Goal: Task Accomplishment & Management: Complete application form

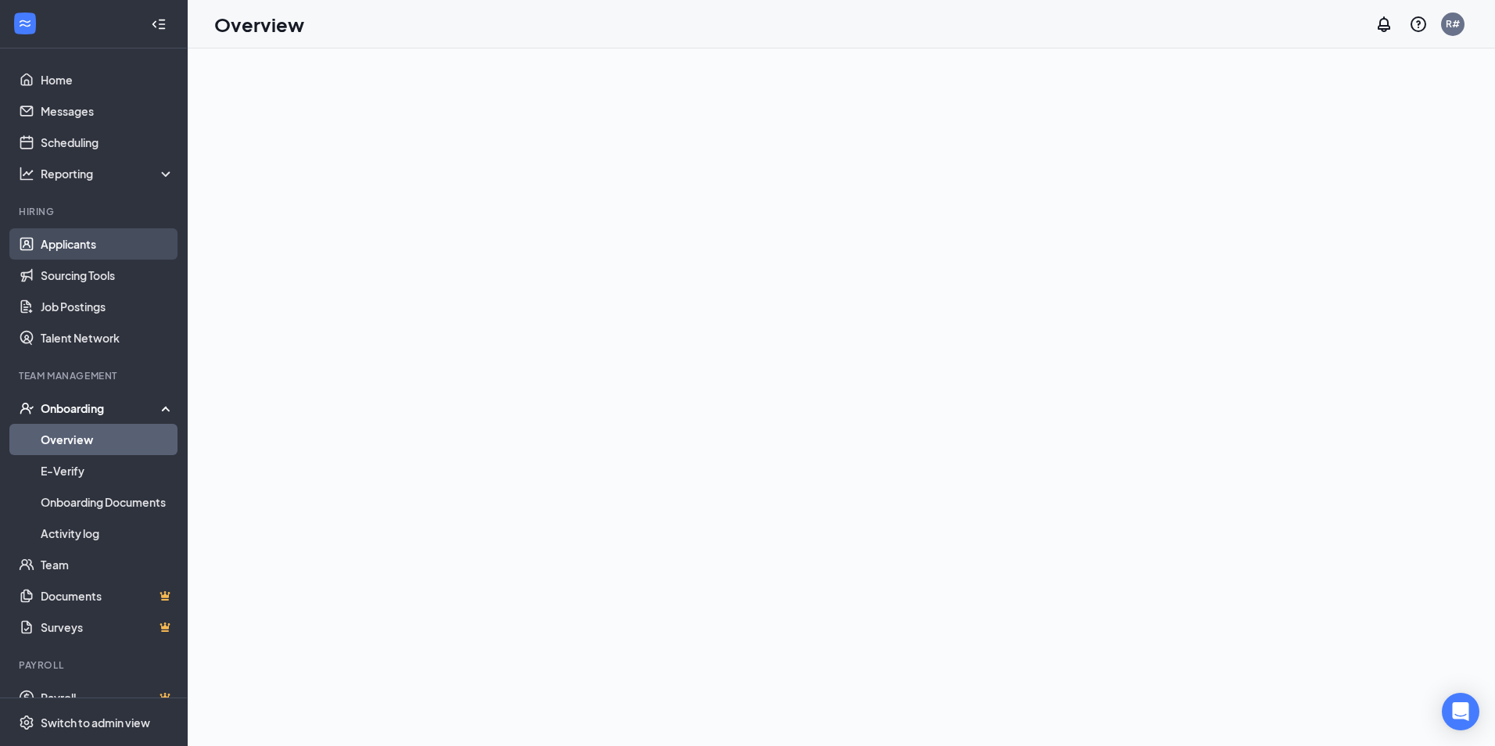
click at [66, 246] on link "Applicants" at bounding box center [108, 243] width 134 height 31
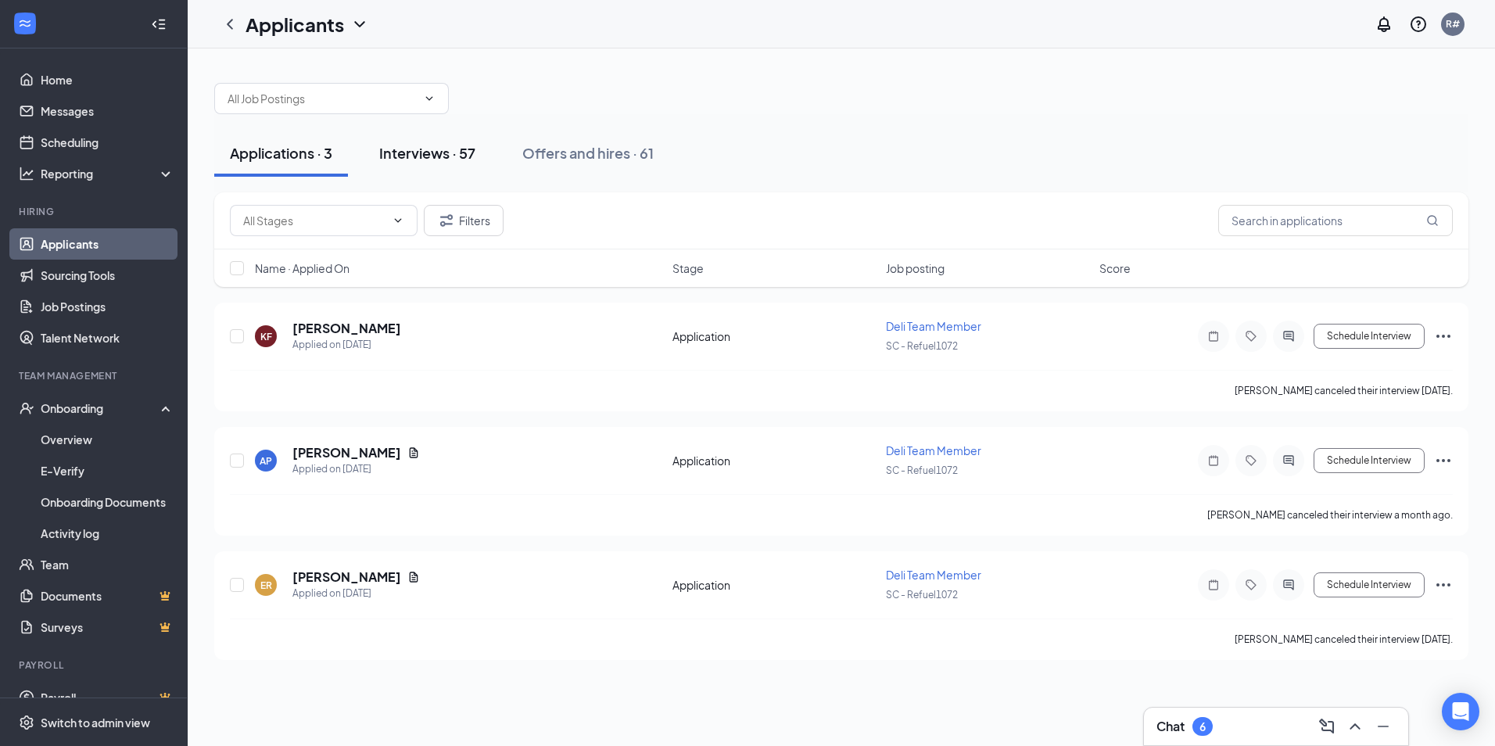
click at [415, 150] on div "Interviews · 57" at bounding box center [427, 153] width 96 height 20
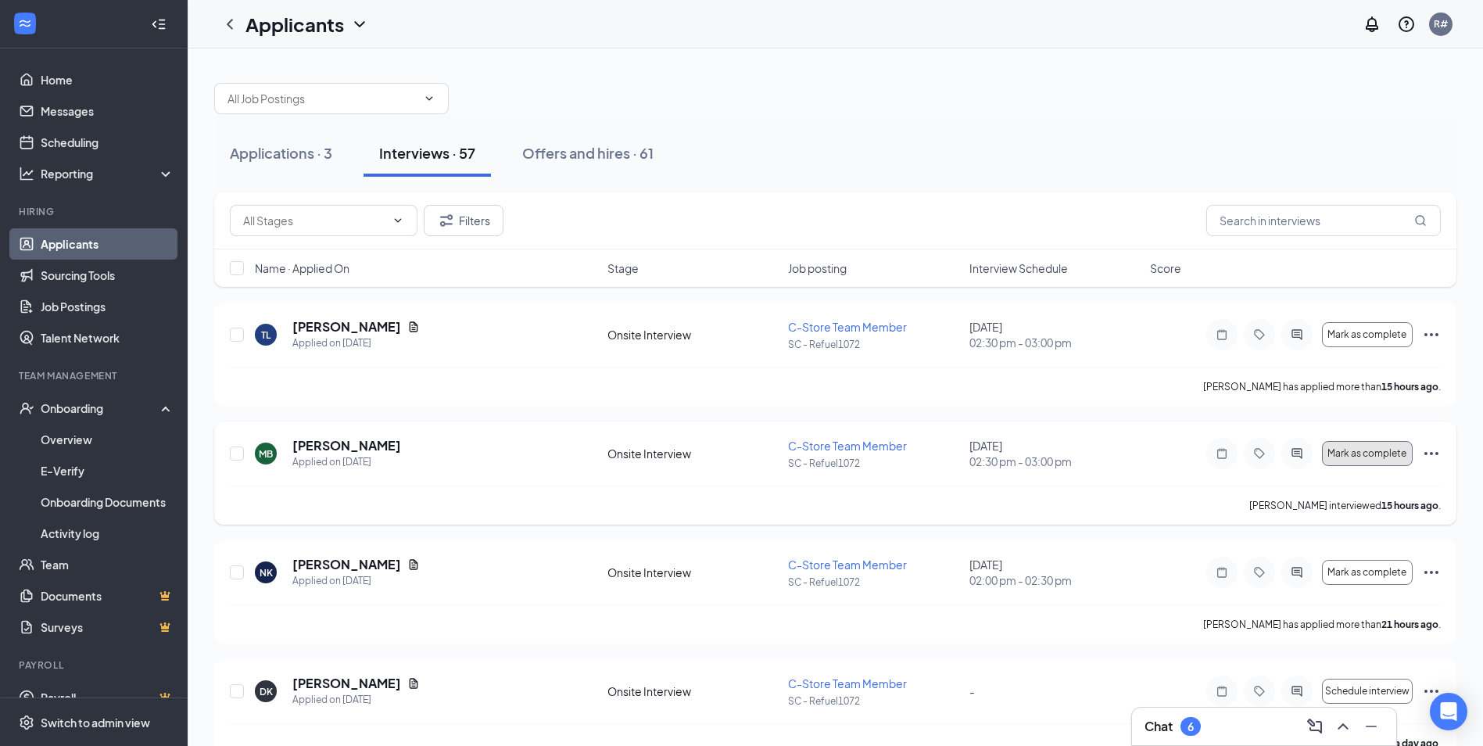
click at [1382, 452] on span "Mark as complete" at bounding box center [1367, 453] width 79 height 11
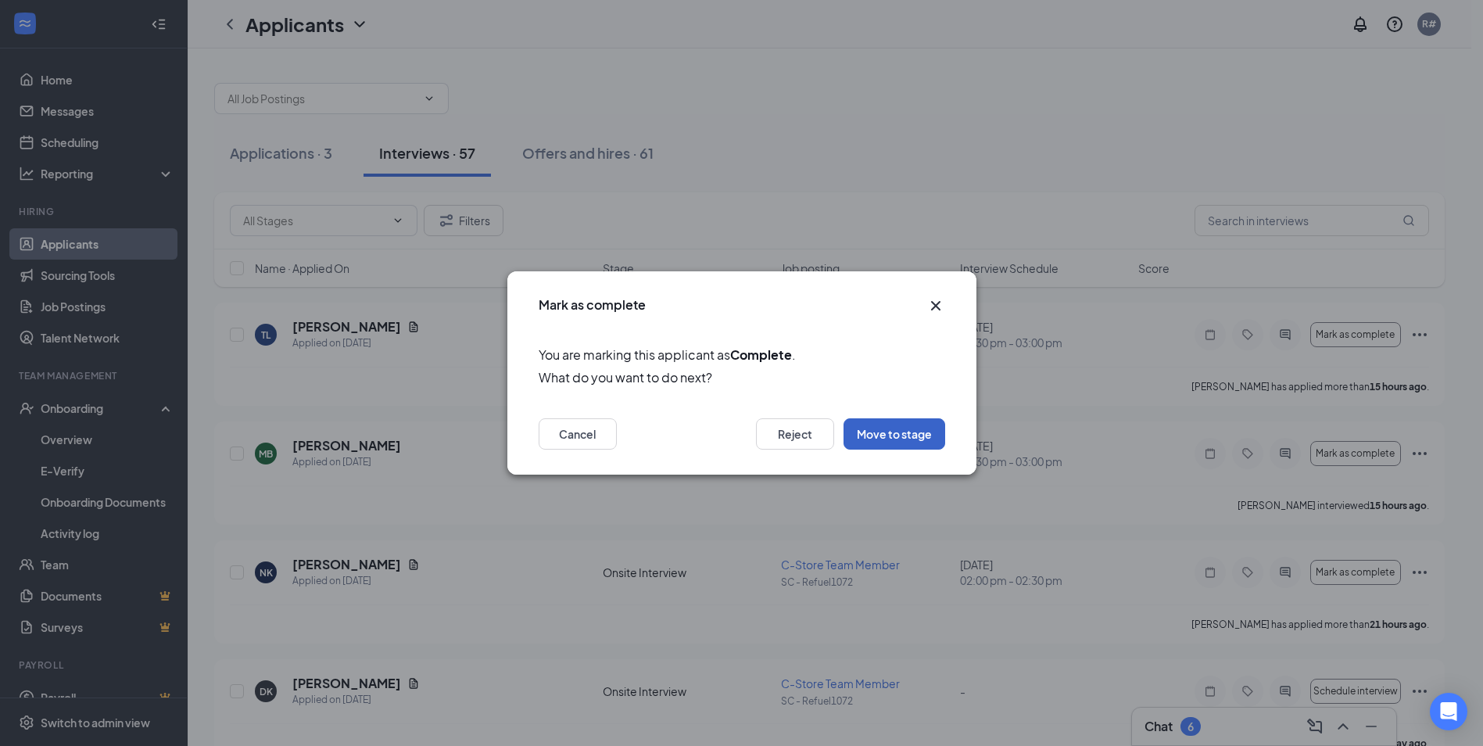
click at [875, 435] on button "Move to stage" at bounding box center [895, 433] width 102 height 31
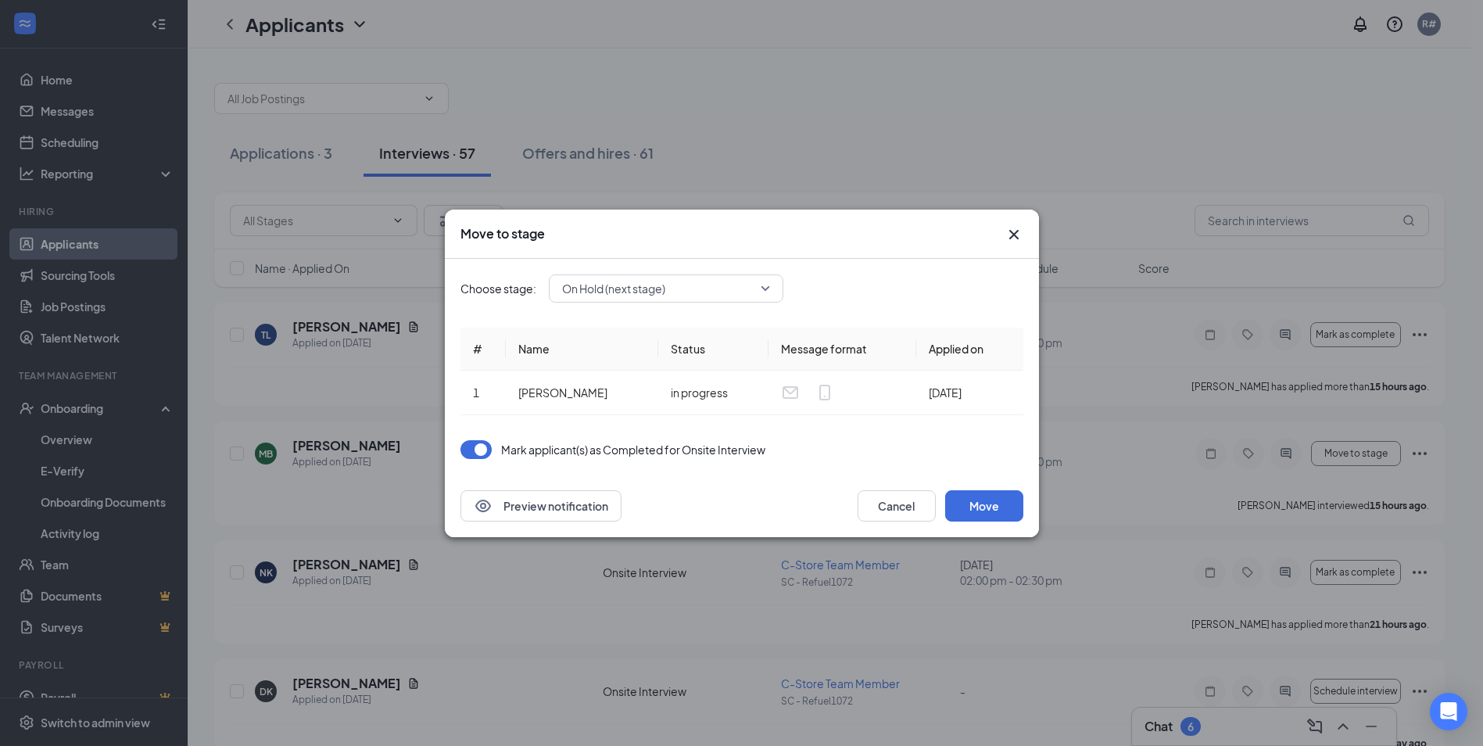
click at [768, 286] on span "On Hold (next stage)" at bounding box center [666, 288] width 208 height 23
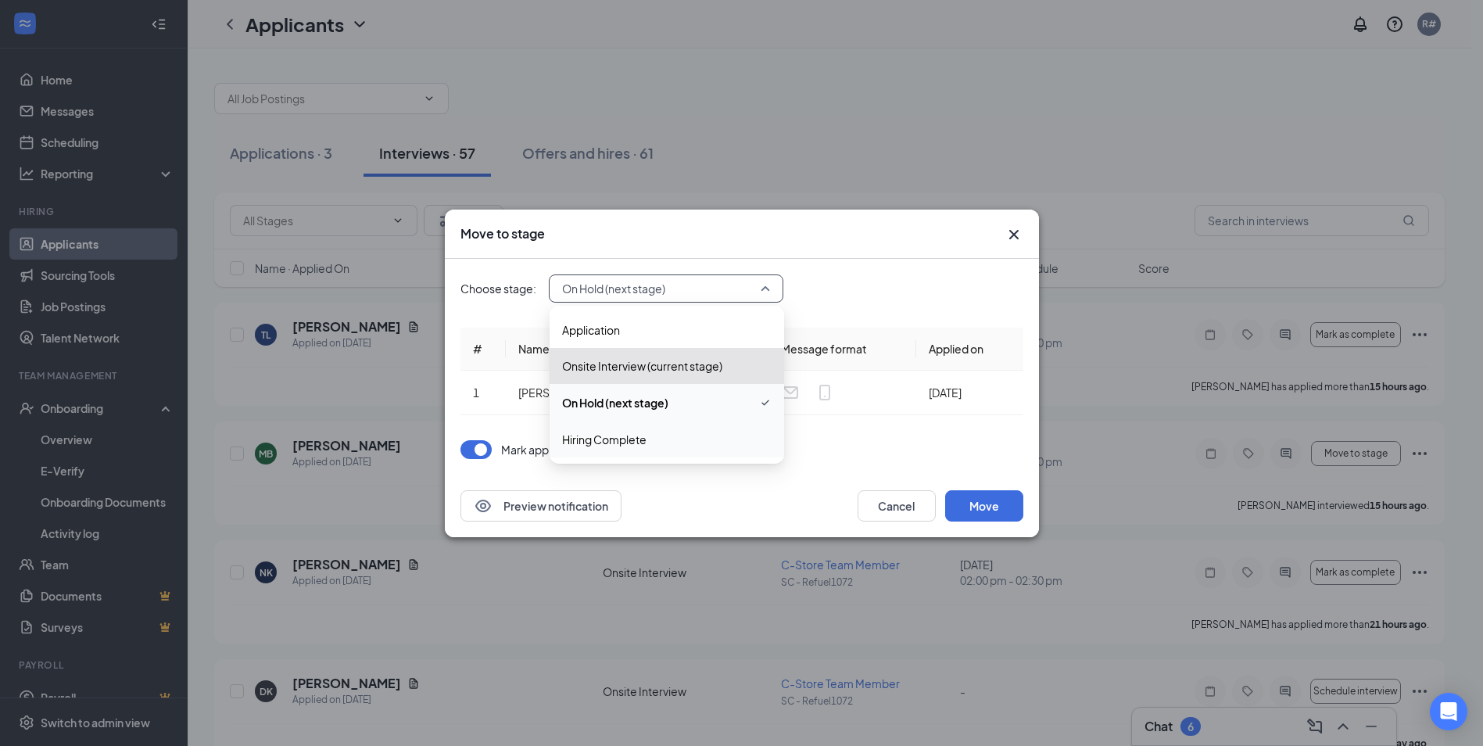
click at [714, 439] on span "Hiring Complete" at bounding box center [667, 439] width 210 height 17
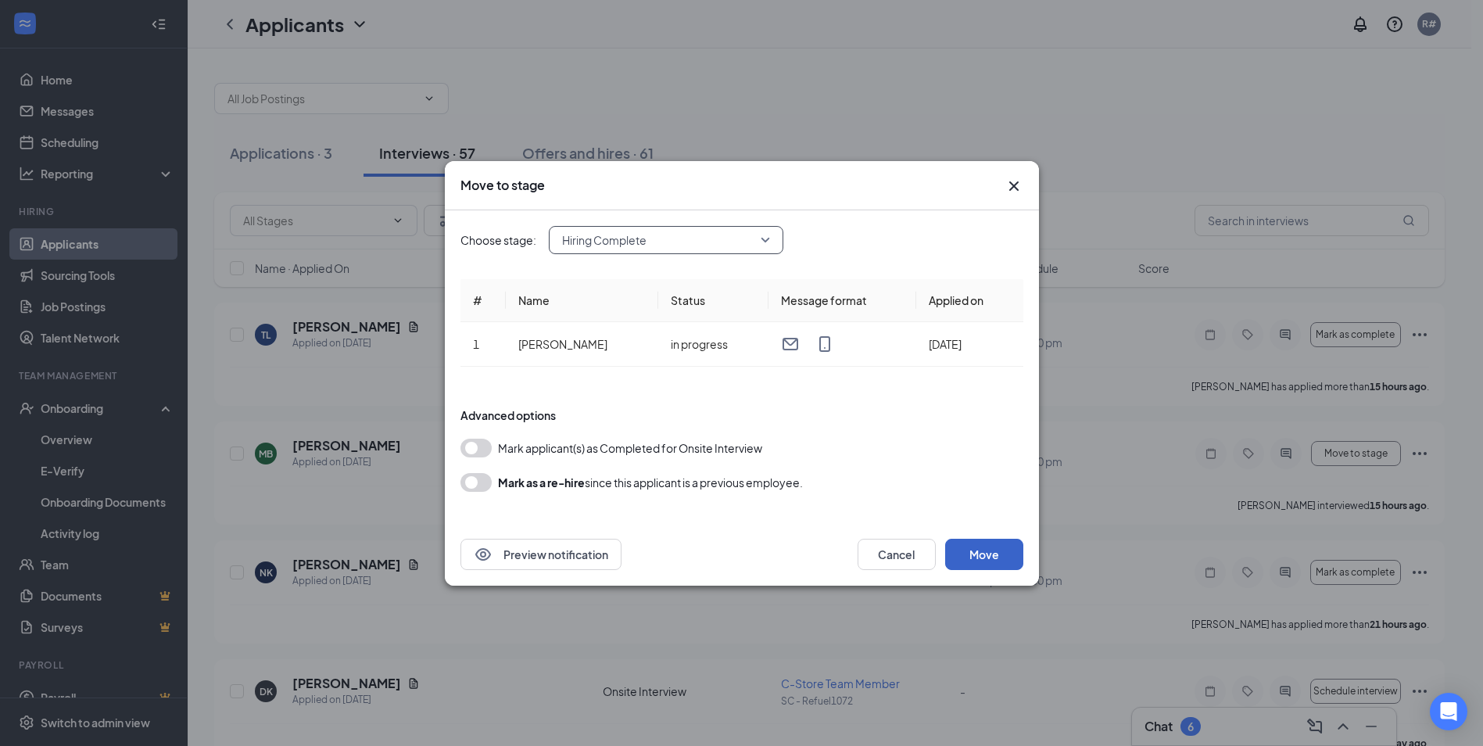
click at [1005, 555] on button "Move" at bounding box center [984, 554] width 78 height 31
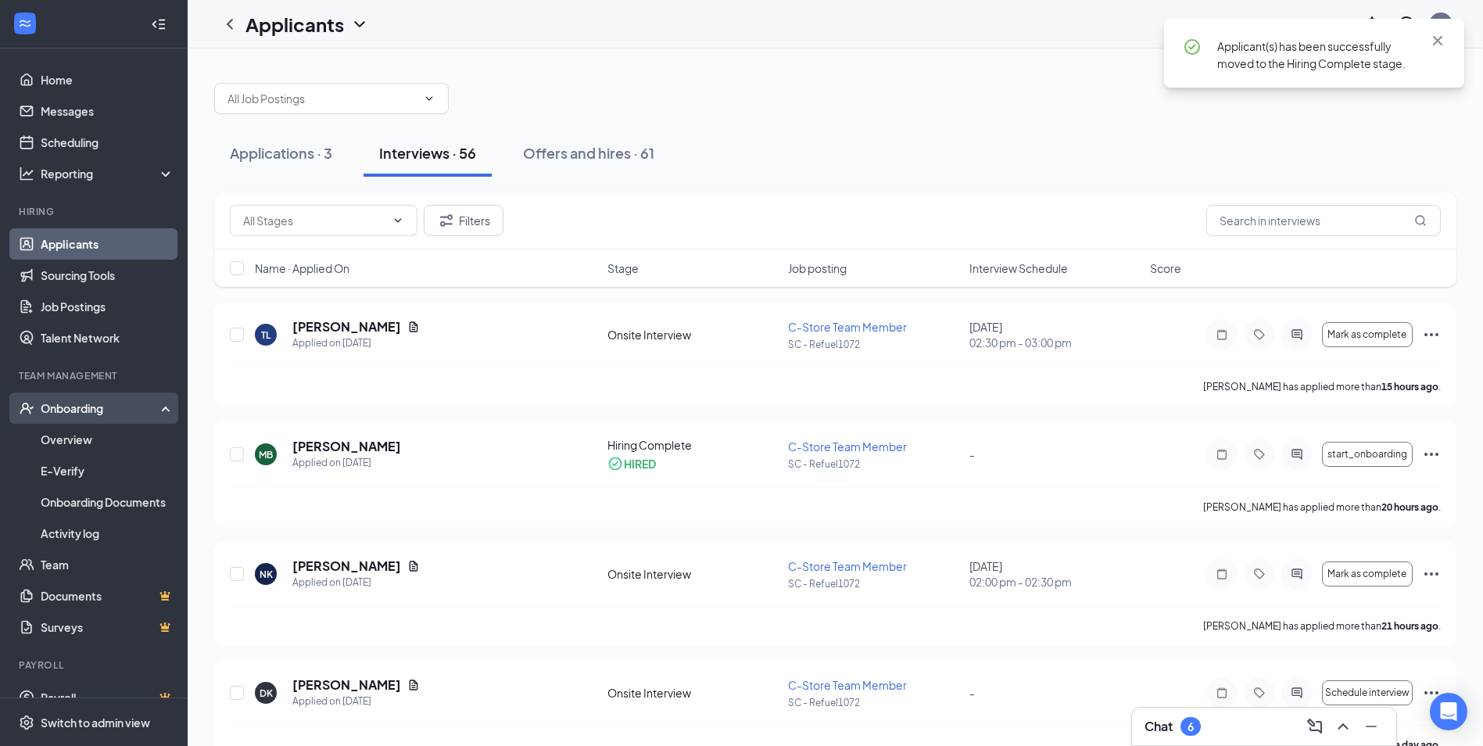
click at [58, 409] on div "Onboarding" at bounding box center [101, 408] width 120 height 16
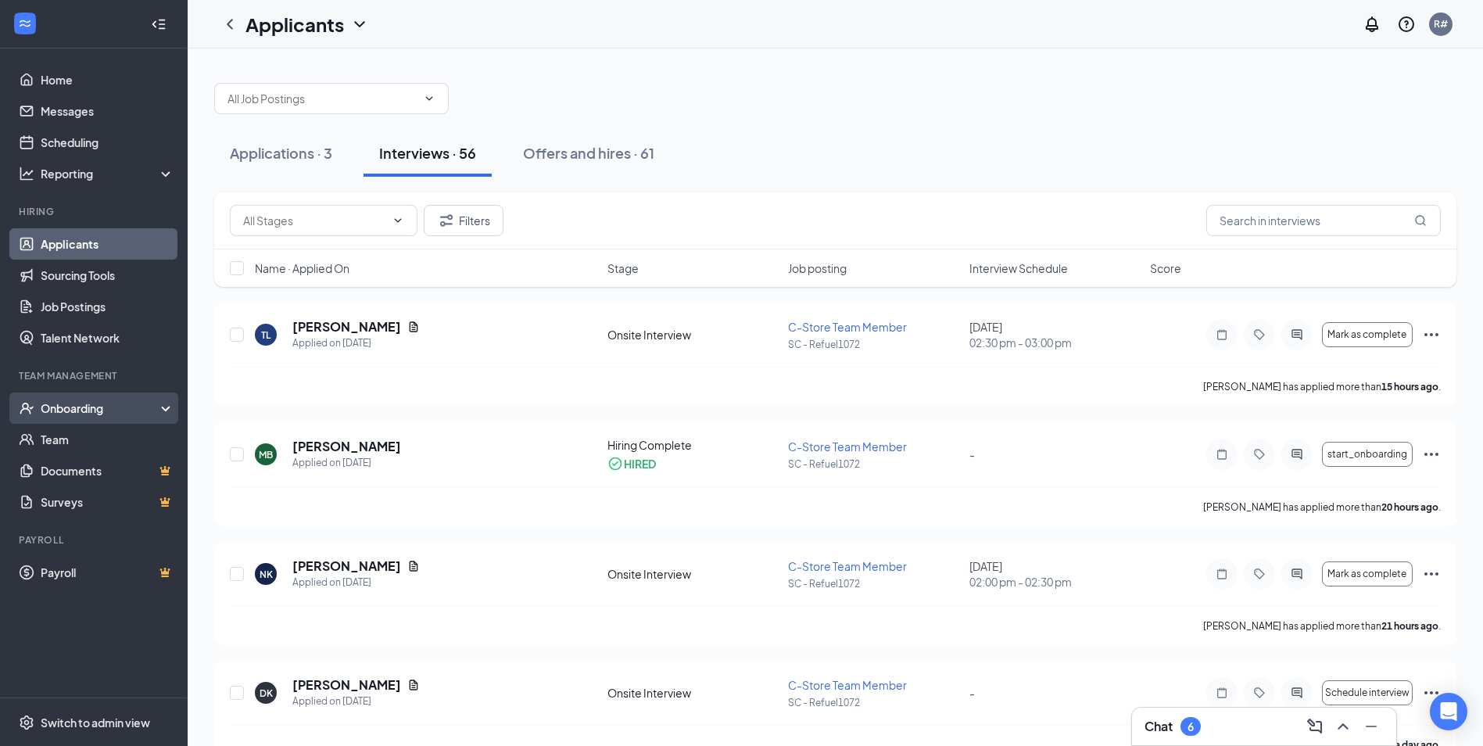
click at [66, 409] on div "Onboarding" at bounding box center [101, 408] width 120 height 16
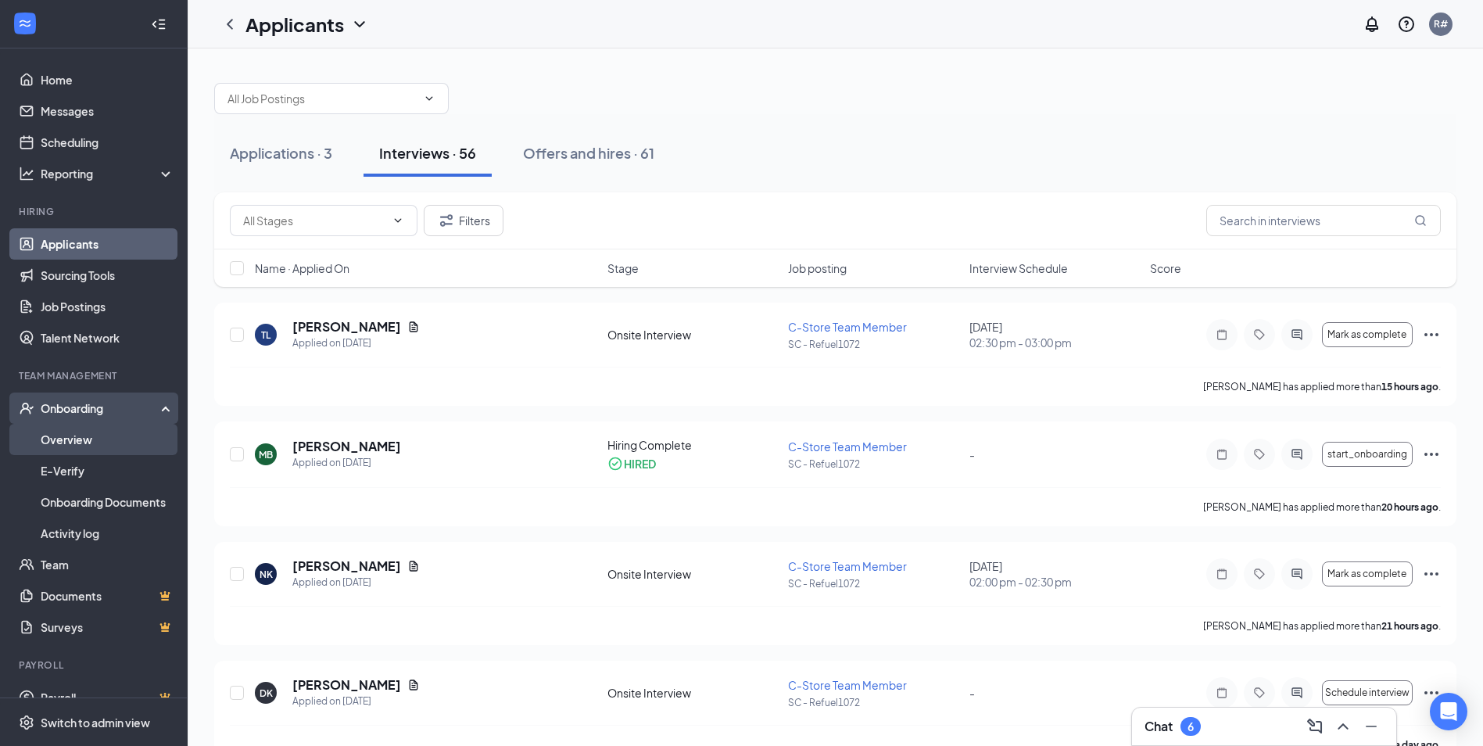
click at [72, 444] on link "Overview" at bounding box center [108, 439] width 134 height 31
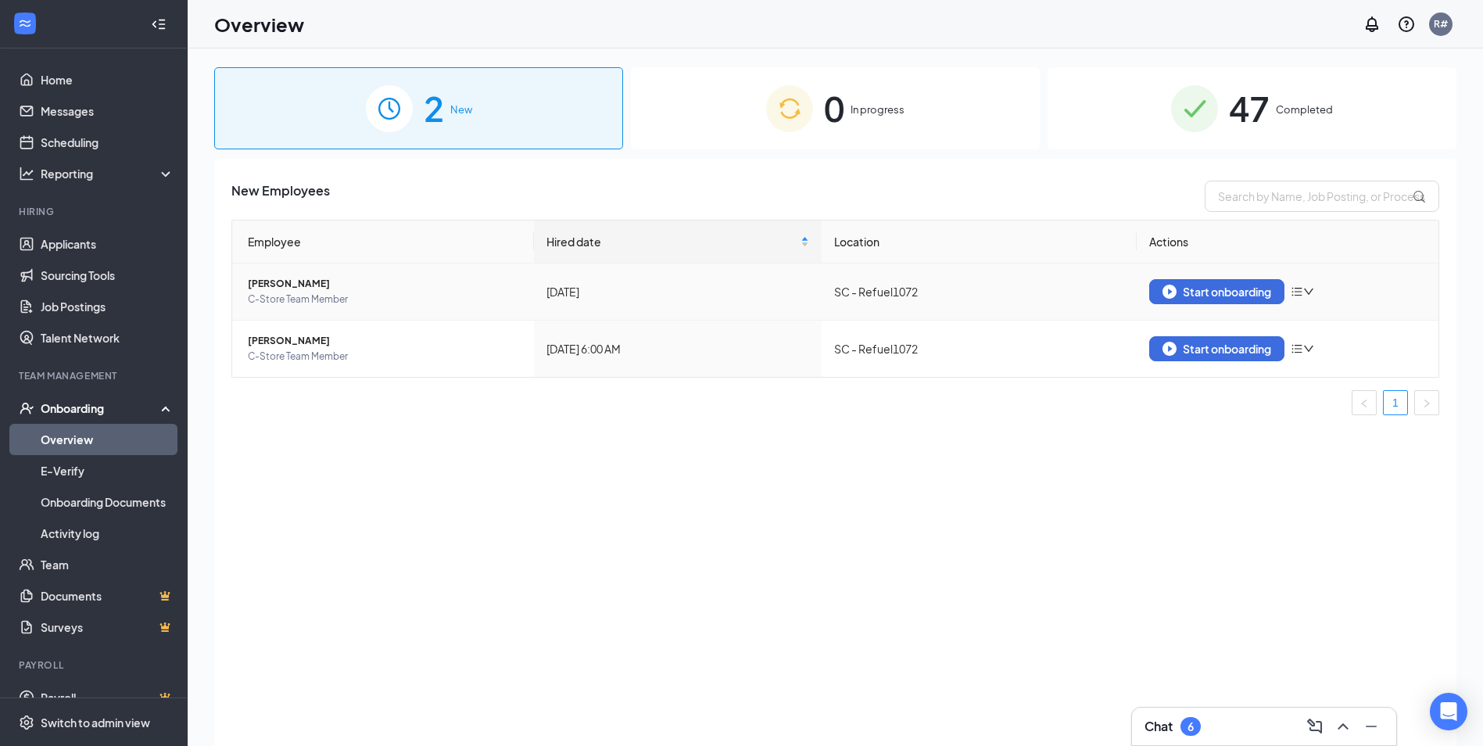
click at [1302, 292] on icon "bars" at bounding box center [1297, 291] width 13 height 13
click at [1353, 326] on div "Remove from onboarding" at bounding box center [1386, 325] width 169 height 16
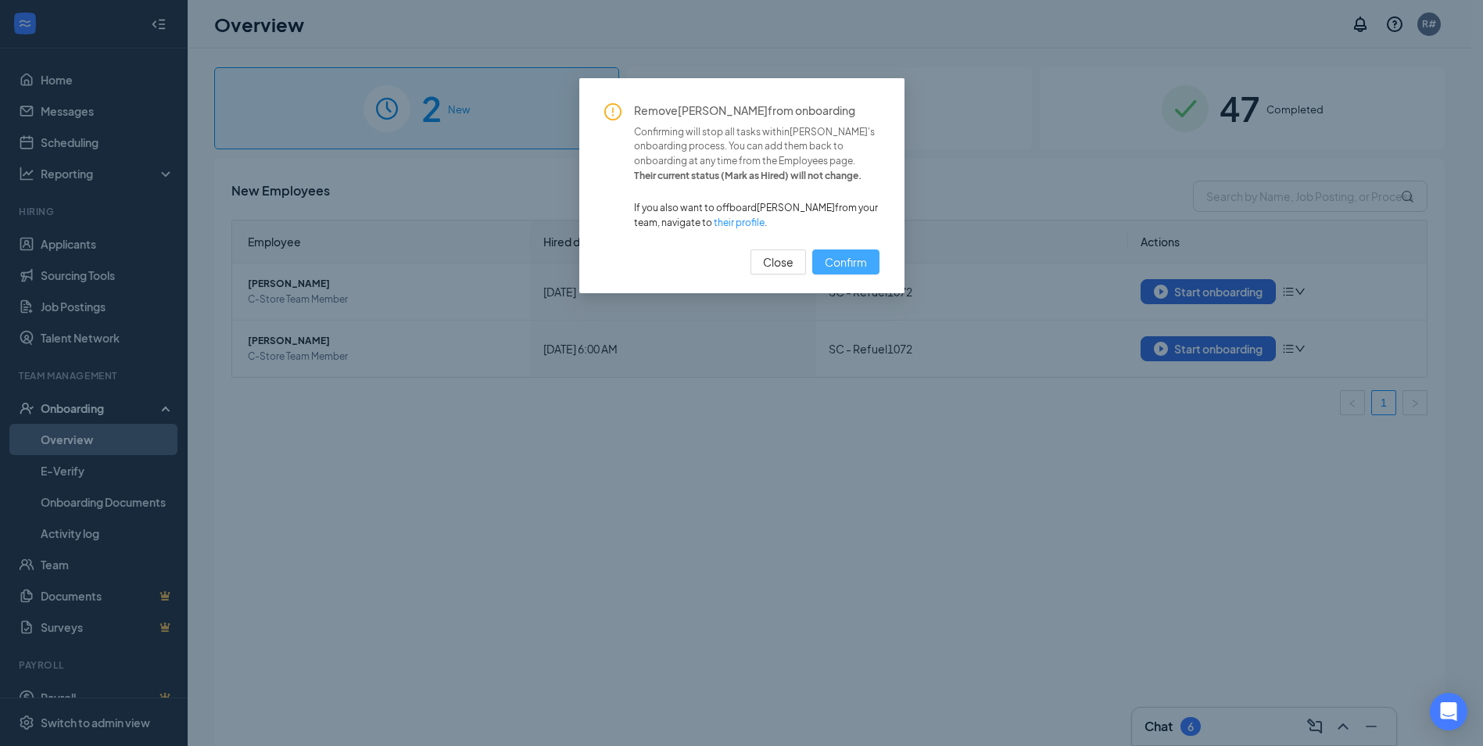
click at [860, 264] on span "Confirm" at bounding box center [846, 261] width 42 height 17
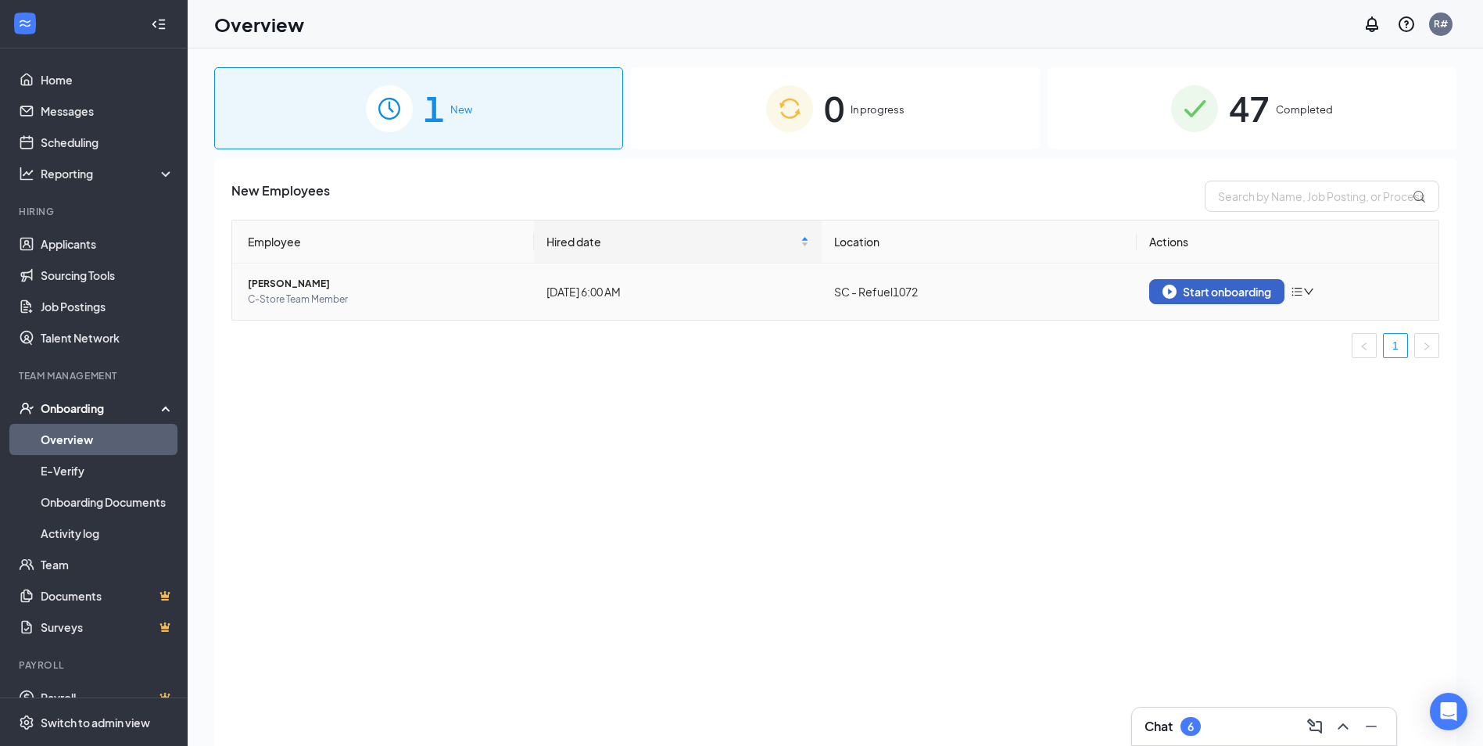
click at [1222, 289] on div "Start onboarding" at bounding box center [1217, 292] width 109 height 14
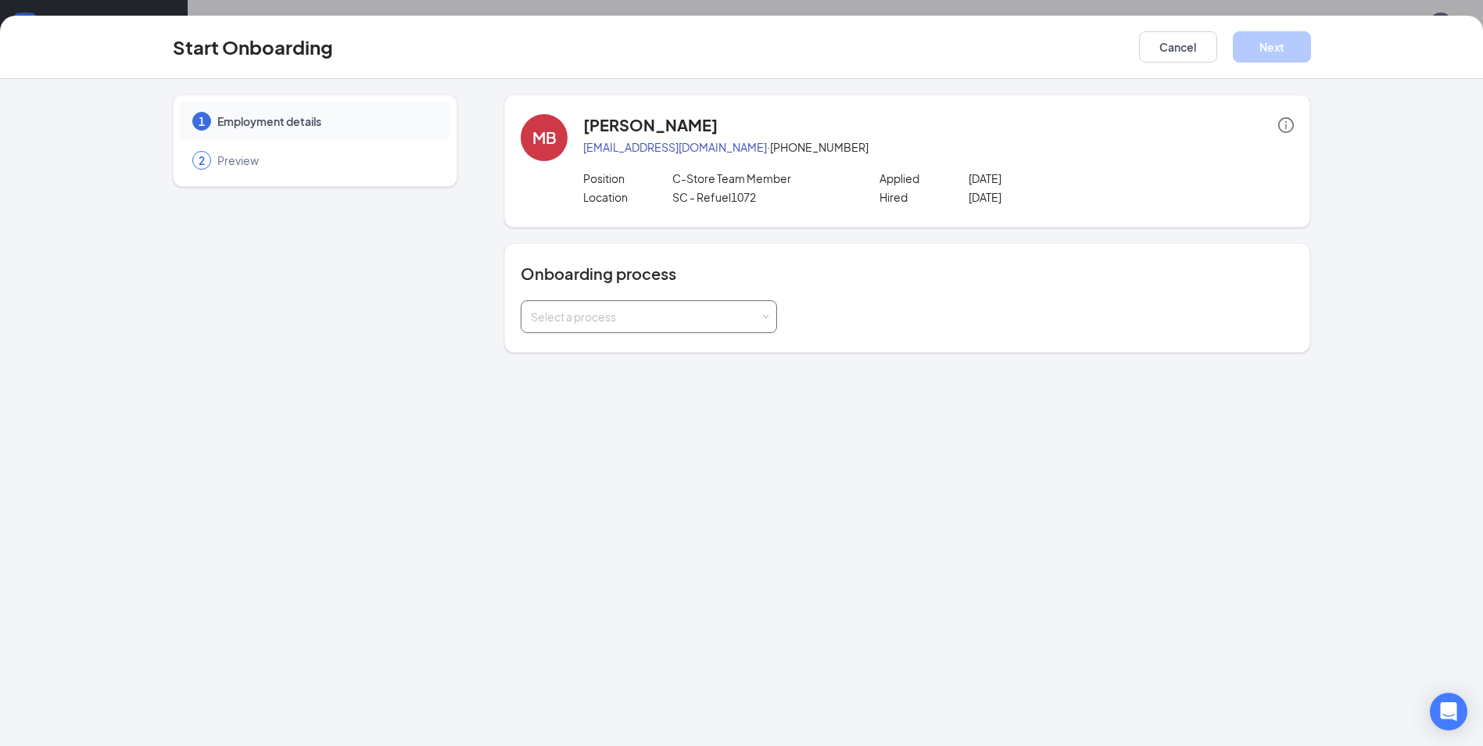
click at [768, 318] on span at bounding box center [765, 317] width 7 height 7
click at [740, 353] on li "New Hire Documentation" at bounding box center [649, 350] width 256 height 28
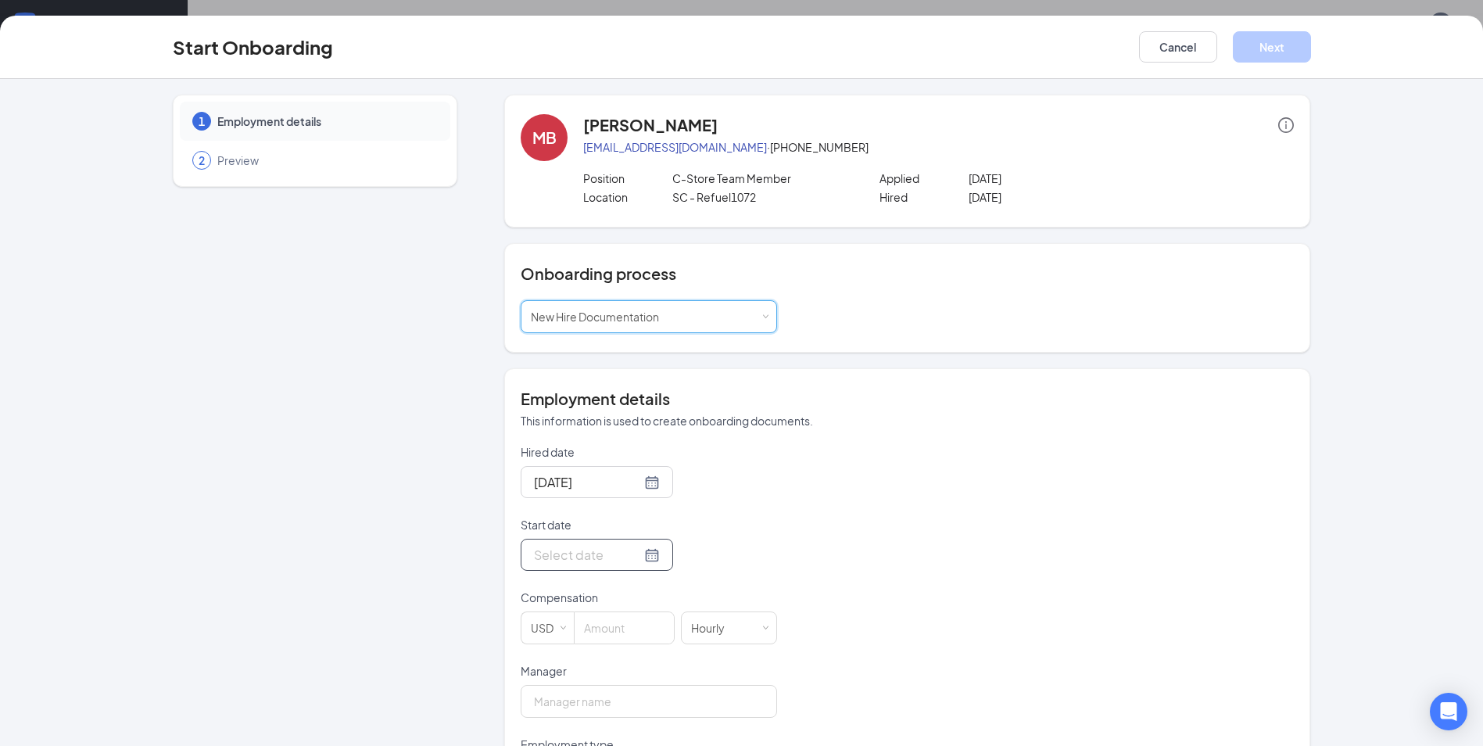
click at [634, 554] on div at bounding box center [597, 555] width 126 height 20
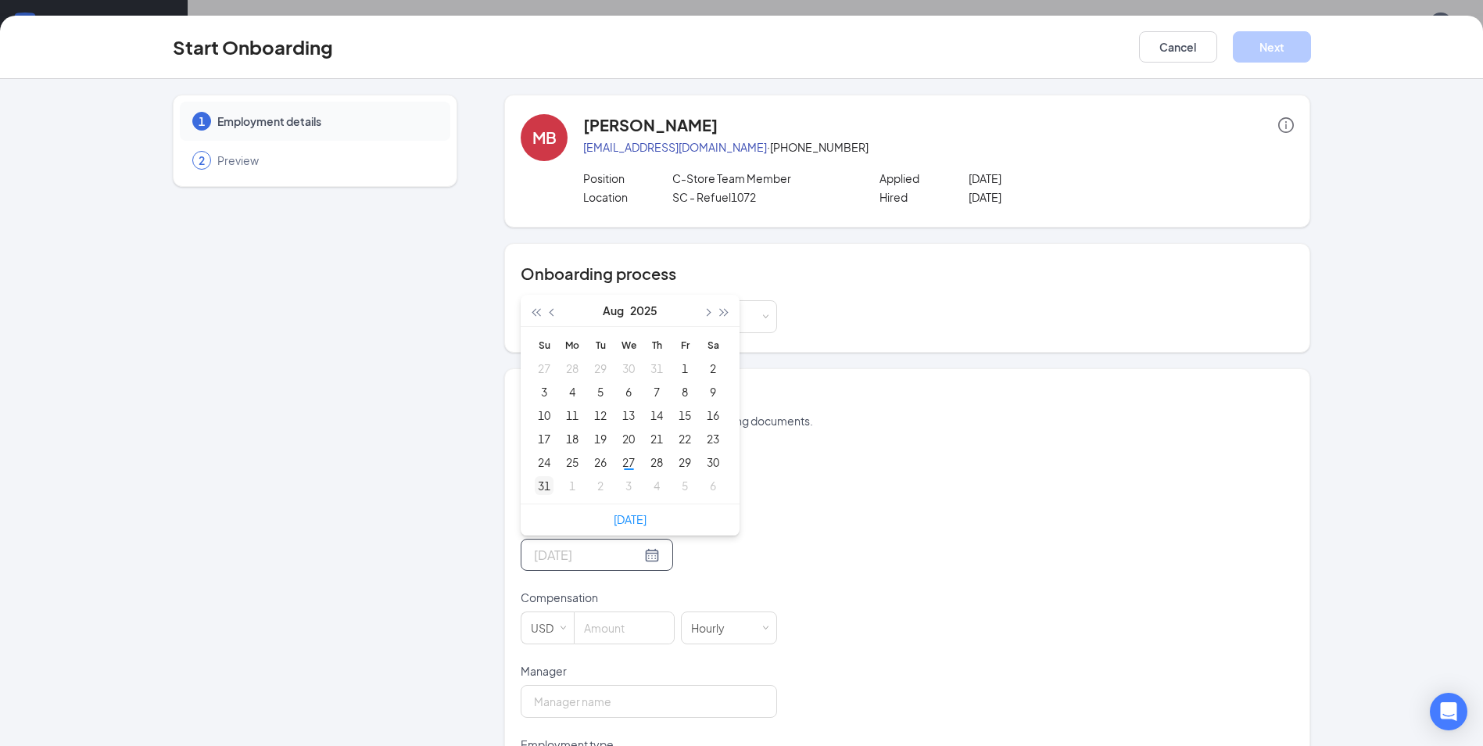
type input "[DATE]"
click at [680, 464] on div "29" at bounding box center [684, 462] width 19 height 19
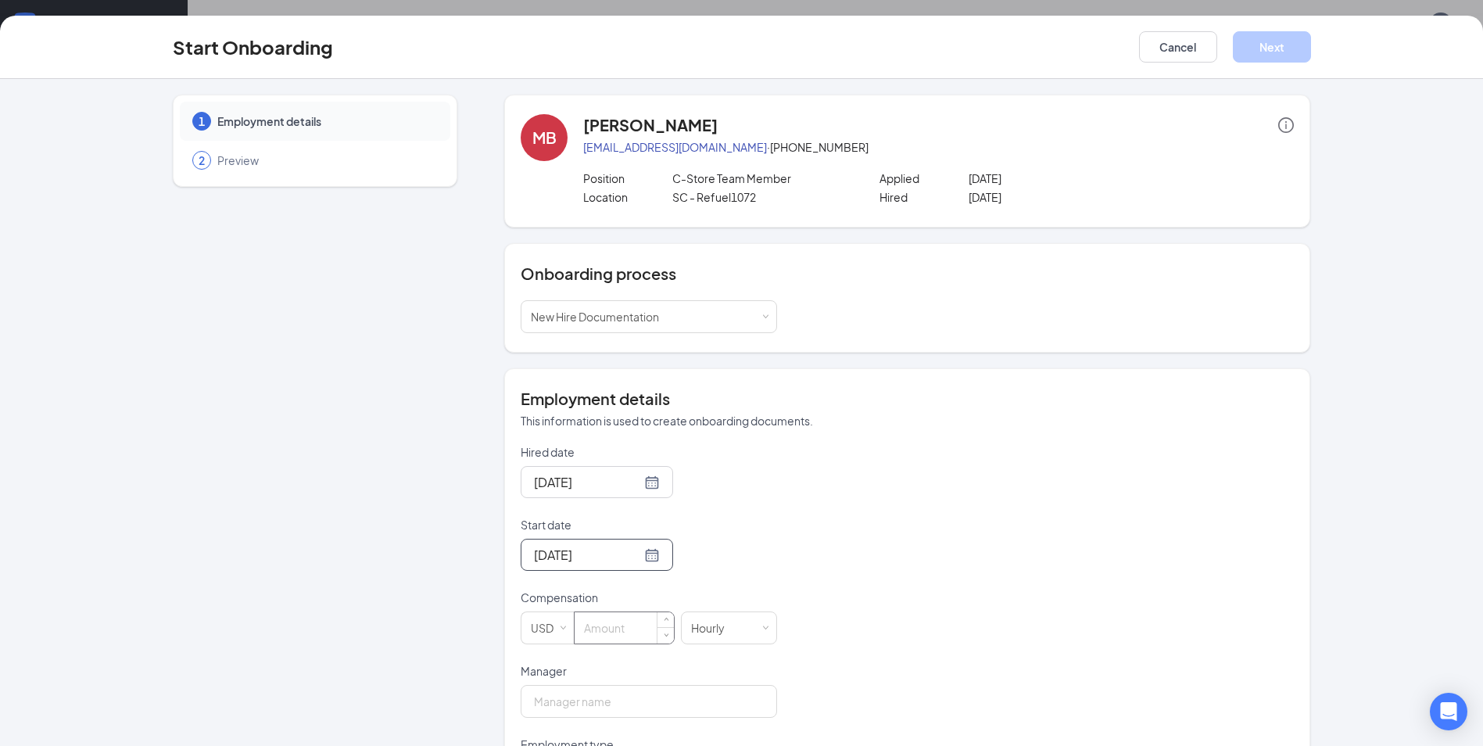
click at [601, 628] on input at bounding box center [624, 627] width 99 height 31
type input "14"
click at [608, 697] on input "Manager" at bounding box center [649, 701] width 256 height 33
type input "[PERSON_NAME]"
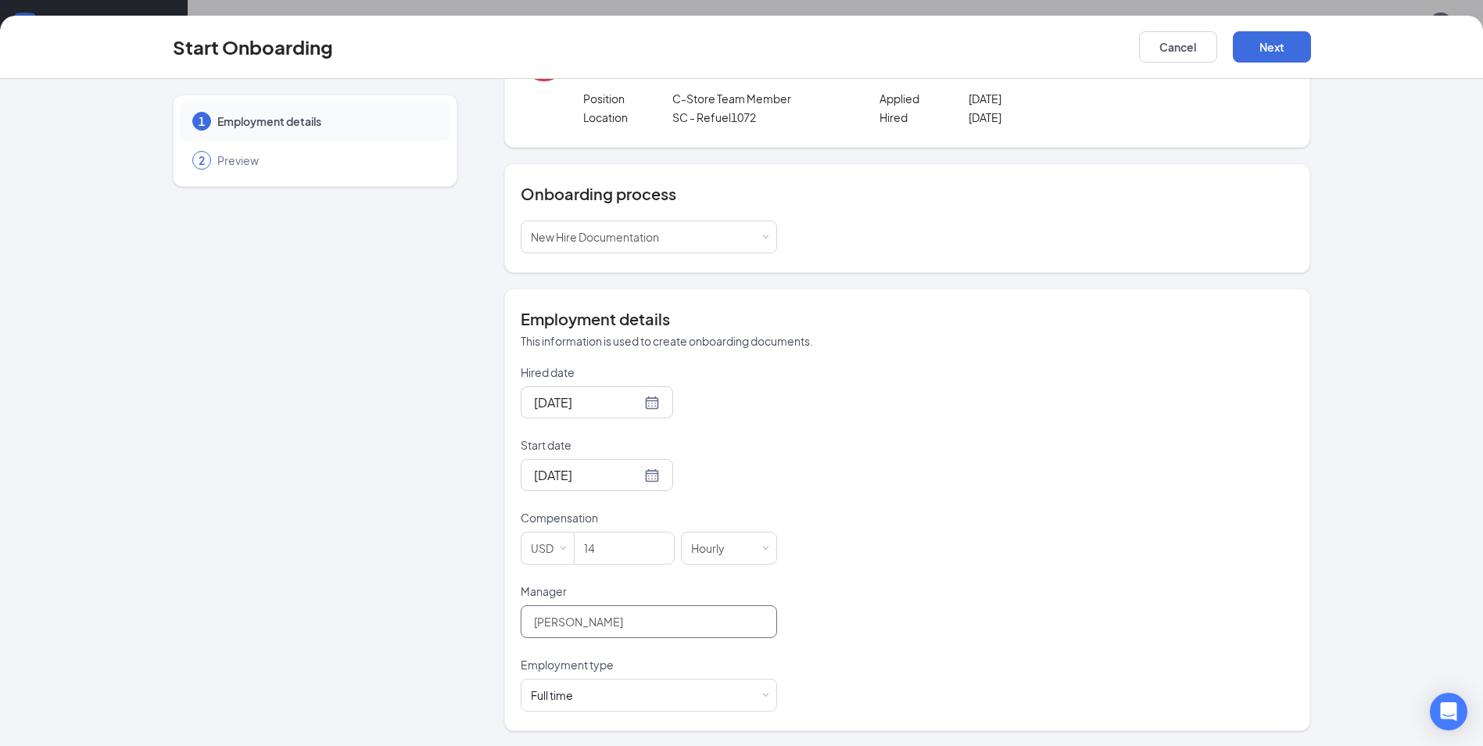
scroll to position [81, 0]
click at [755, 690] on div "Full time Works 30+ hours per week and is reasonably expected to work" at bounding box center [649, 694] width 236 height 31
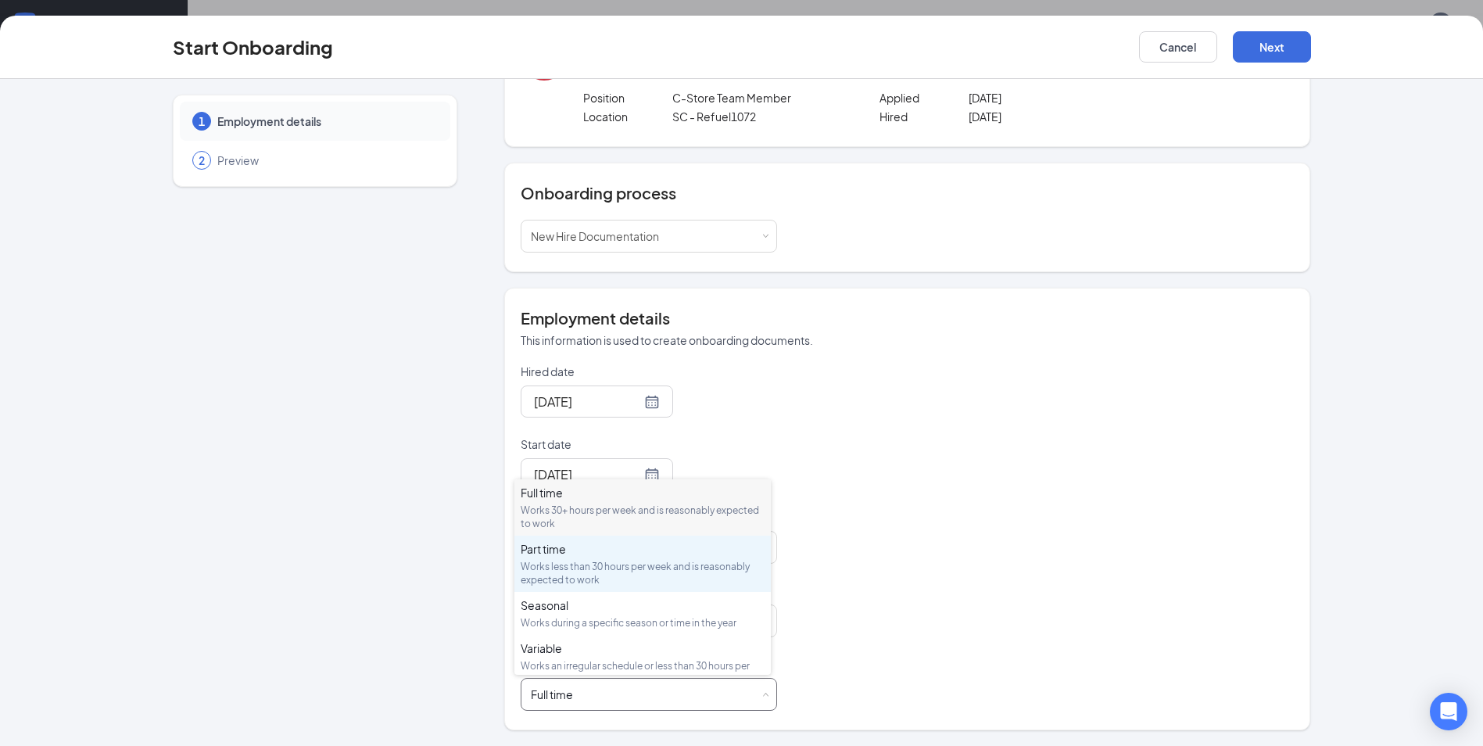
click at [667, 557] on div "Part time Works less than 30 hours per week and is reasonably expected to work" at bounding box center [643, 563] width 244 height 45
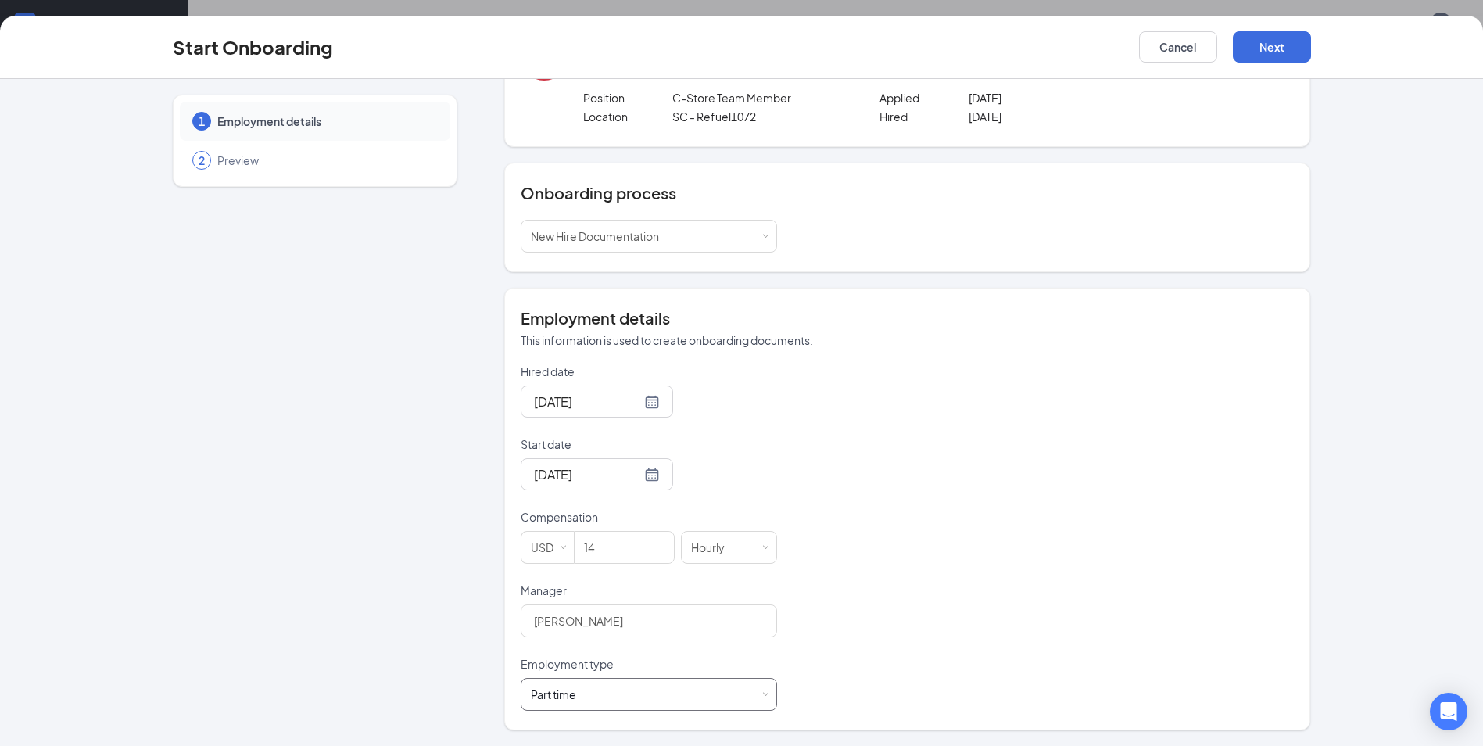
scroll to position [70, 0]
click at [1285, 38] on button "Next" at bounding box center [1272, 46] width 78 height 31
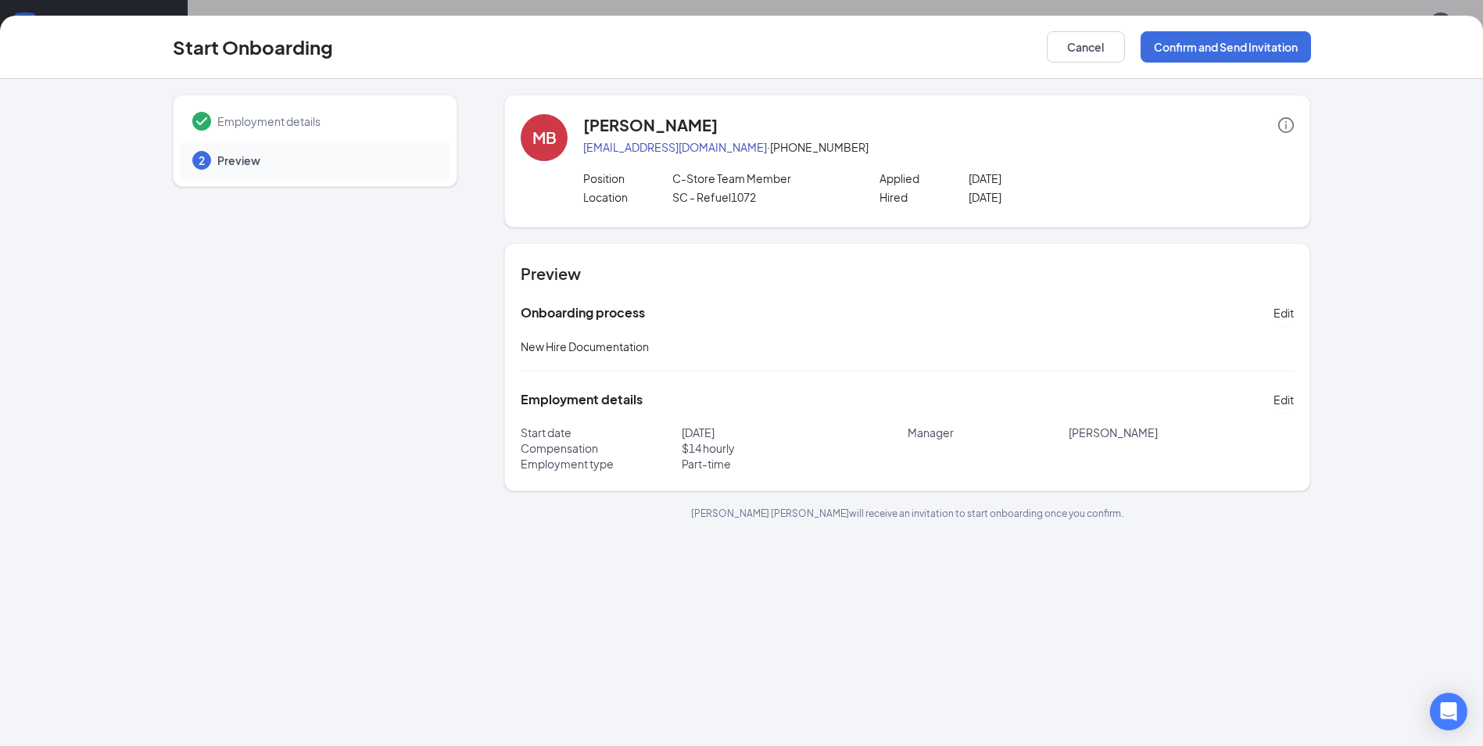
scroll to position [0, 0]
click at [1209, 48] on button "Confirm and Send Invitation" at bounding box center [1226, 46] width 170 height 31
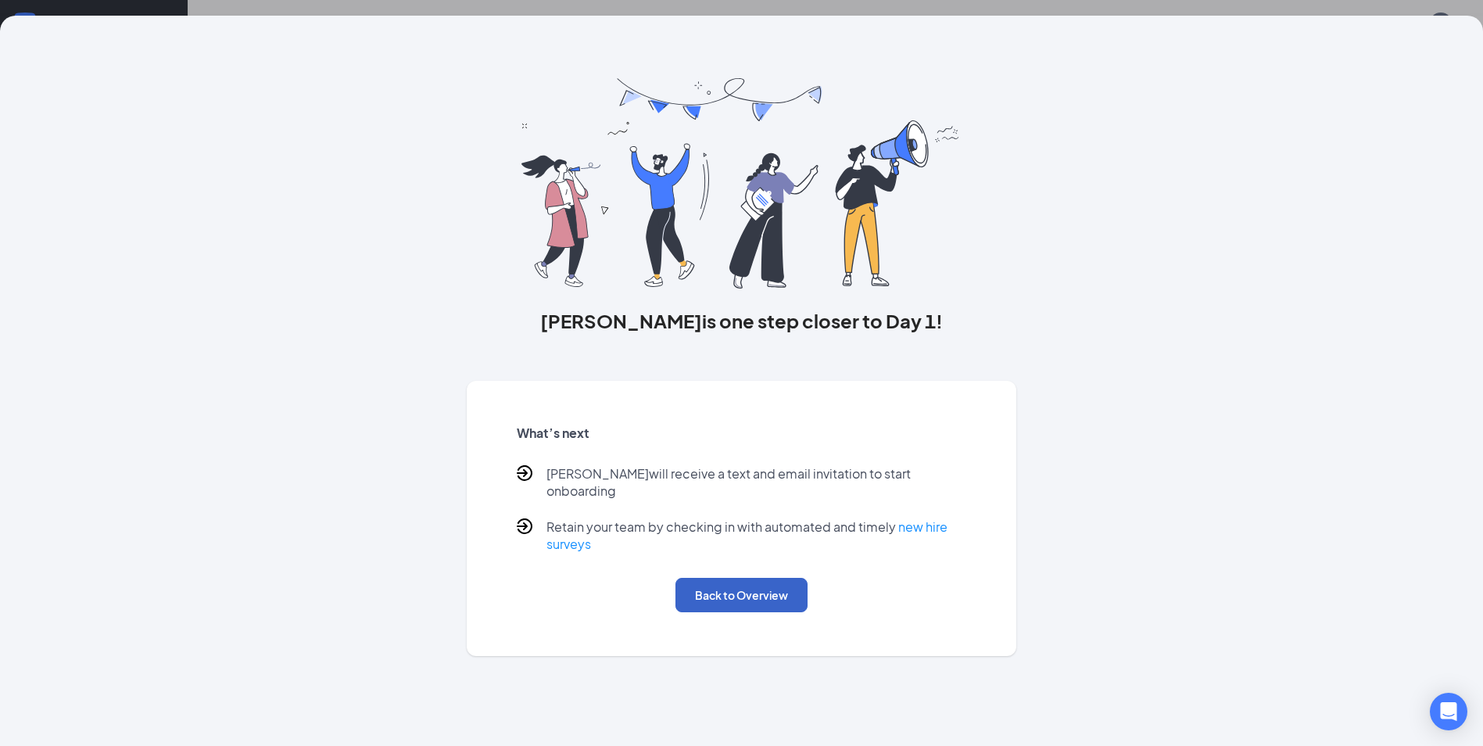
click at [765, 579] on button "Back to Overview" at bounding box center [741, 595] width 132 height 34
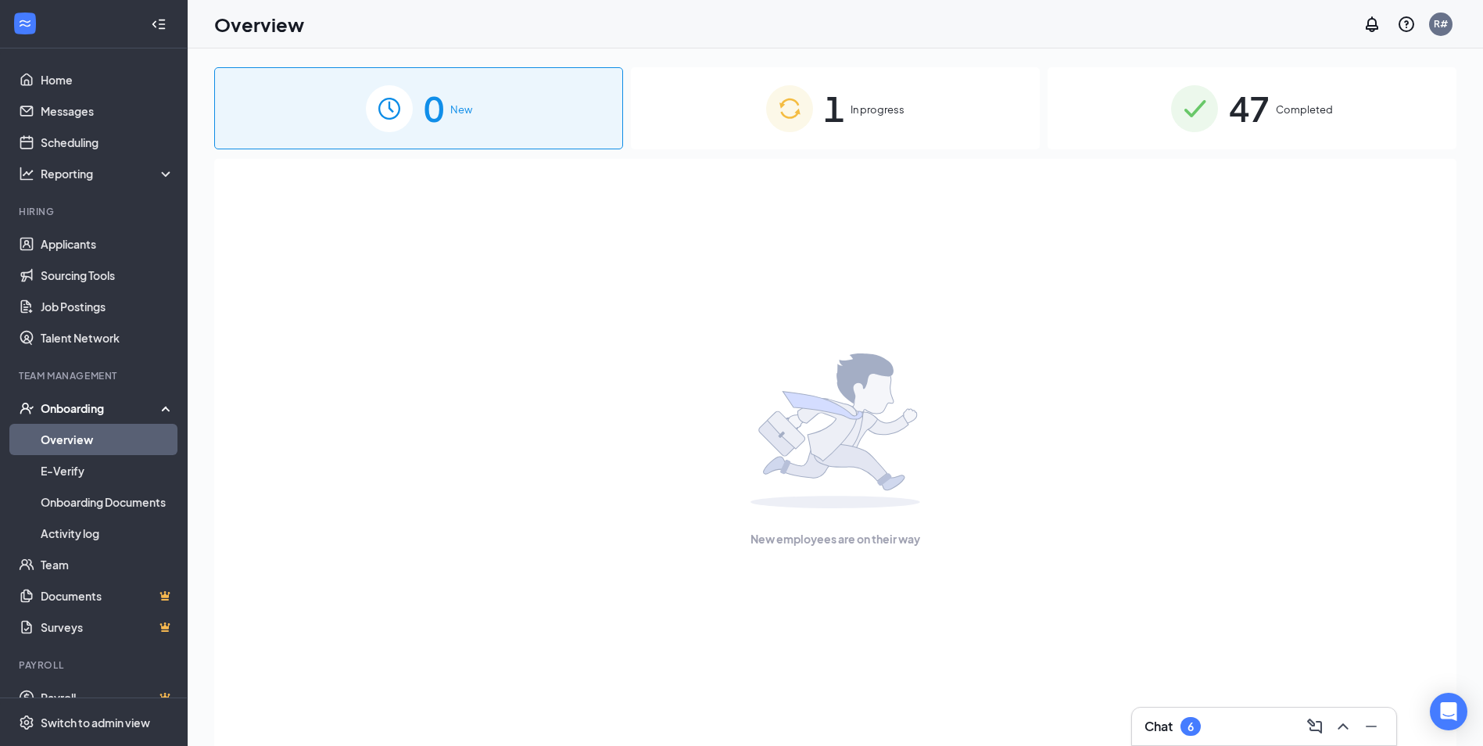
click at [864, 114] on span "In progress" at bounding box center [878, 110] width 54 height 16
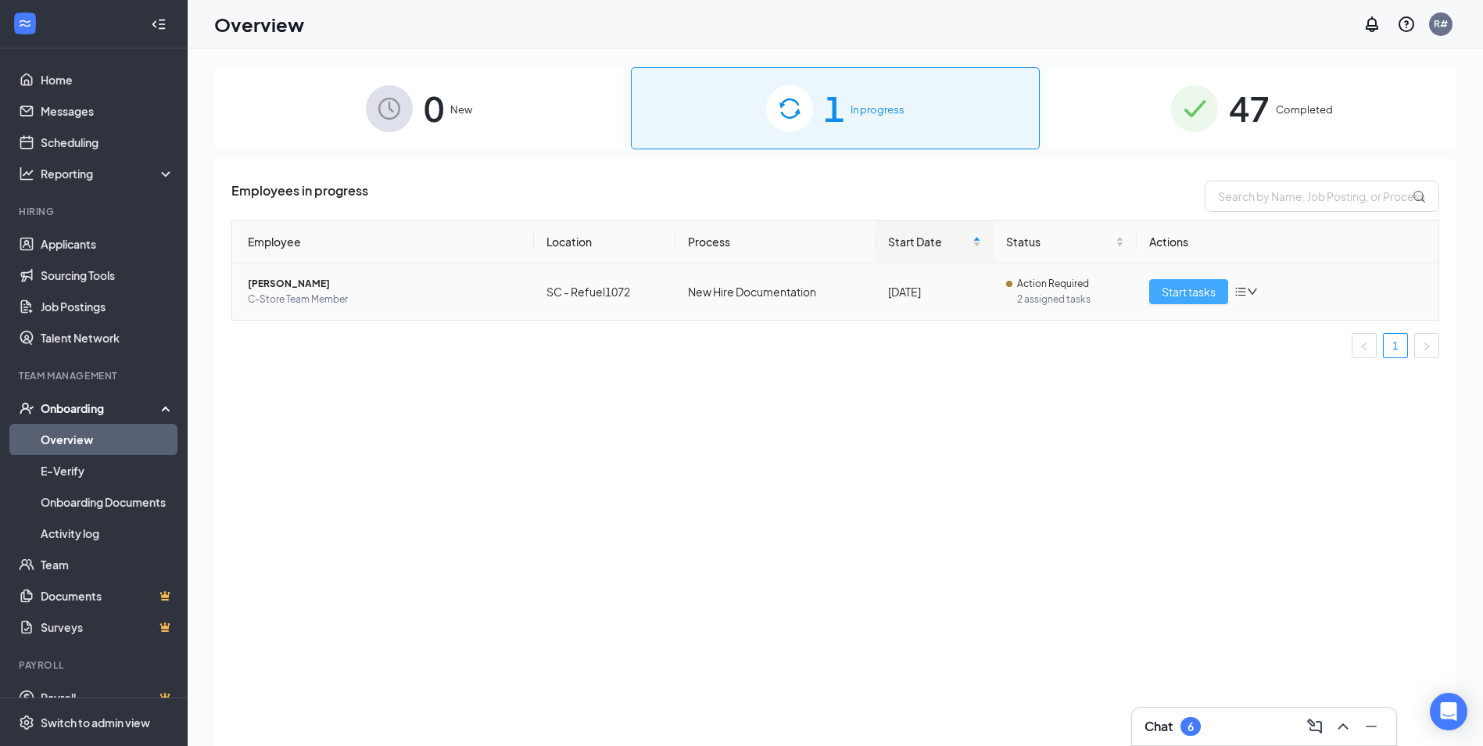
click at [1184, 292] on span "Start tasks" at bounding box center [1189, 291] width 54 height 17
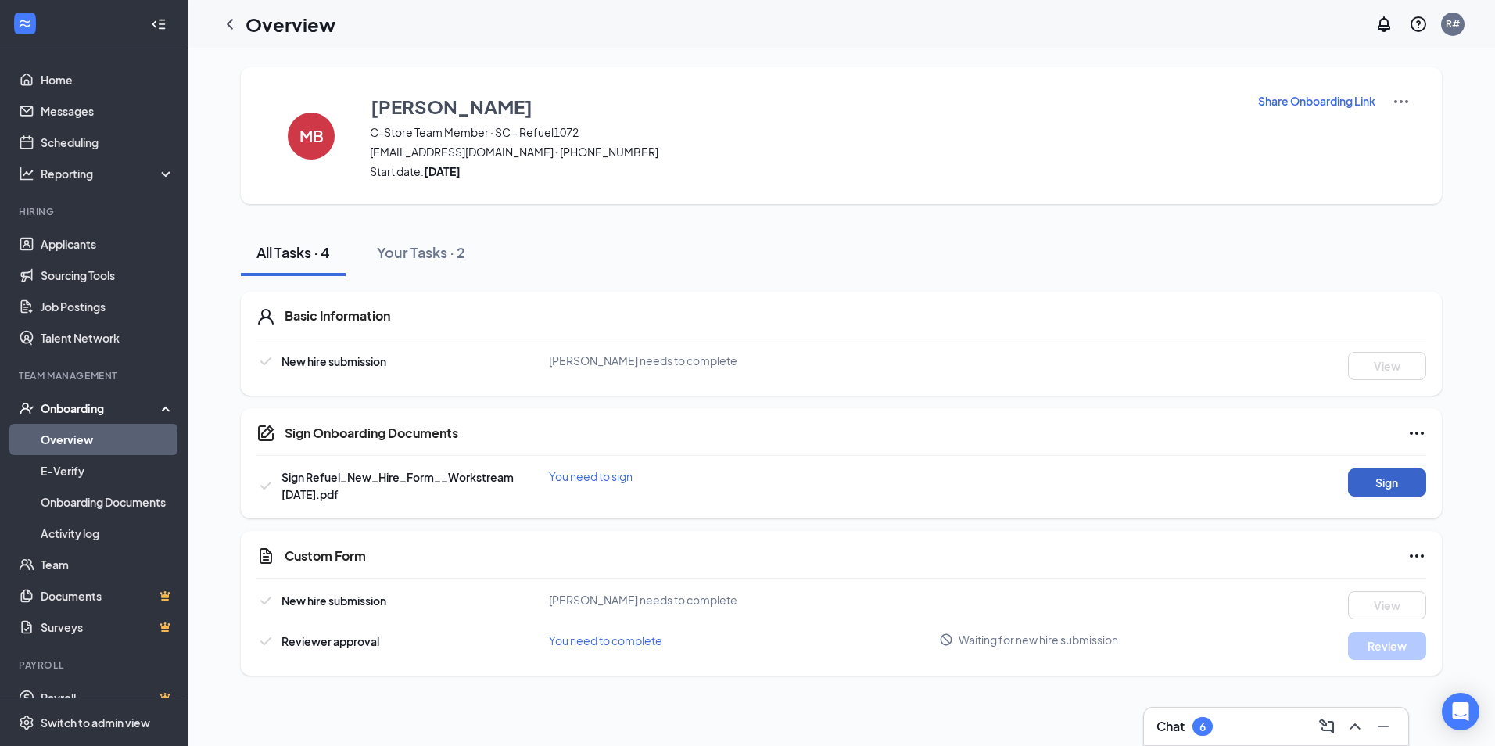
click at [1411, 481] on button "Sign" at bounding box center [1387, 482] width 78 height 28
